Goal: Find specific page/section: Find specific page/section

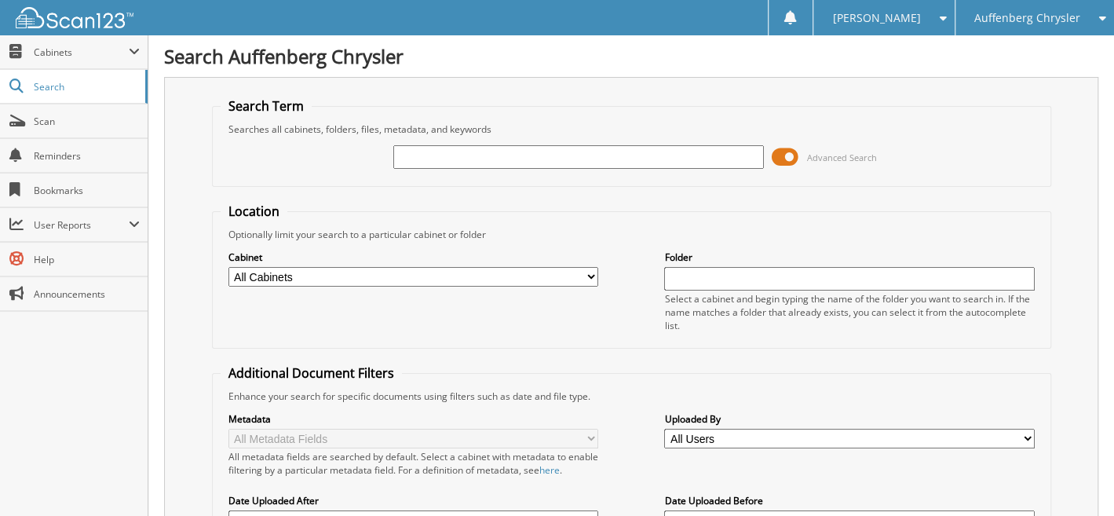
click at [999, 15] on span "Auffenberg Chrysler" at bounding box center [1027, 17] width 106 height 9
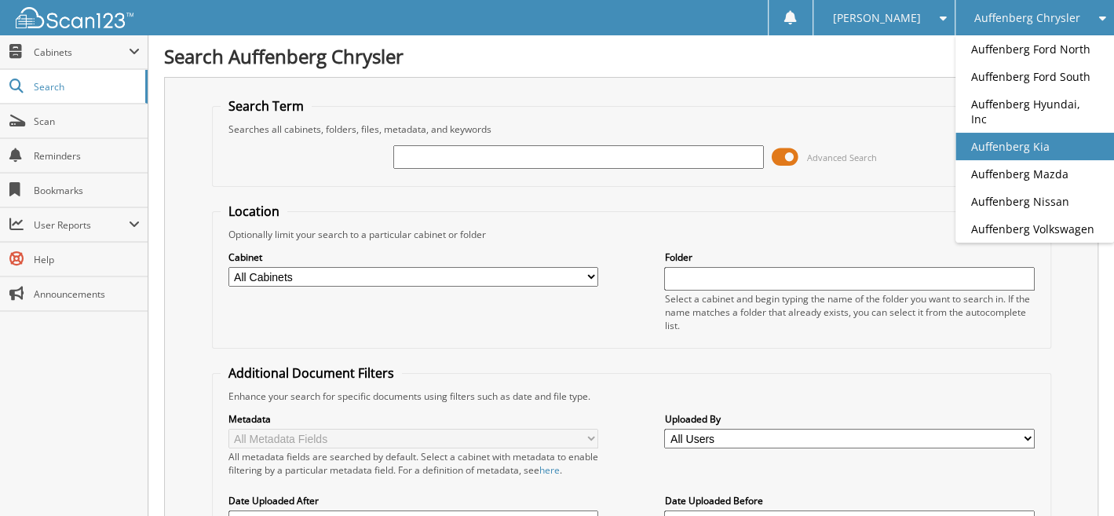
click at [1006, 133] on link "Auffenberg Kia" at bounding box center [1034, 146] width 159 height 27
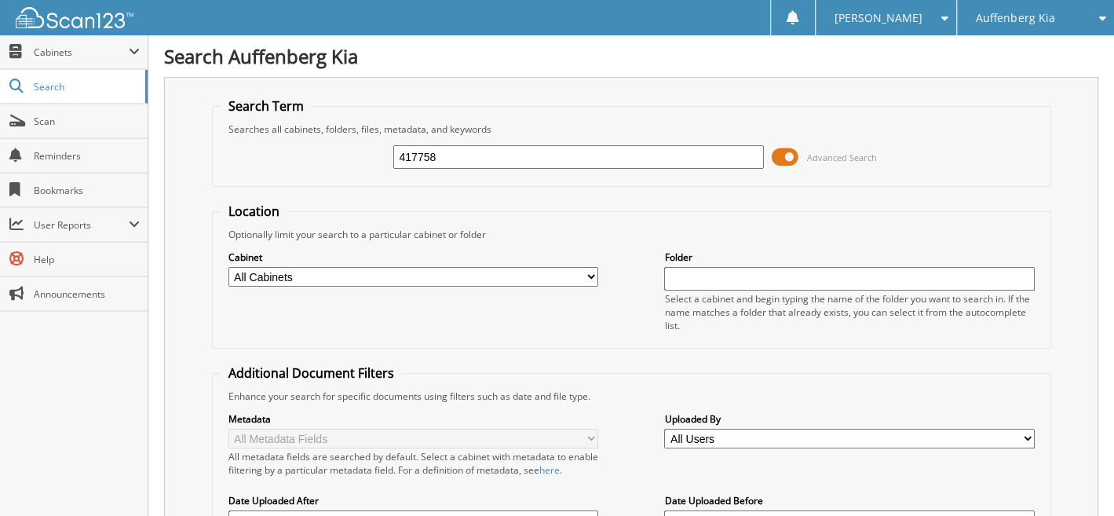
type input "417758"
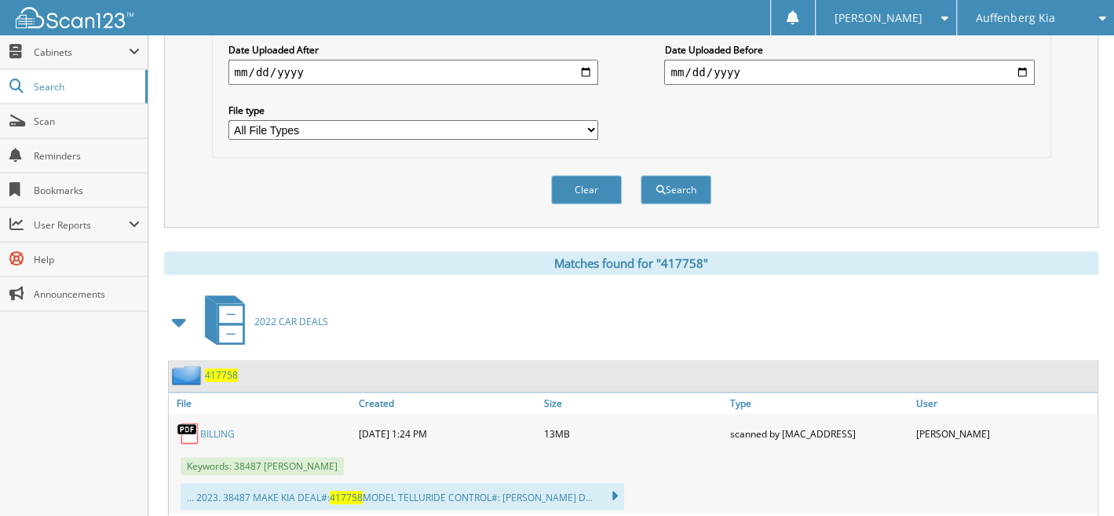
click at [225, 368] on span "417758" at bounding box center [221, 374] width 33 height 13
